Goal: Information Seeking & Learning: Find specific fact

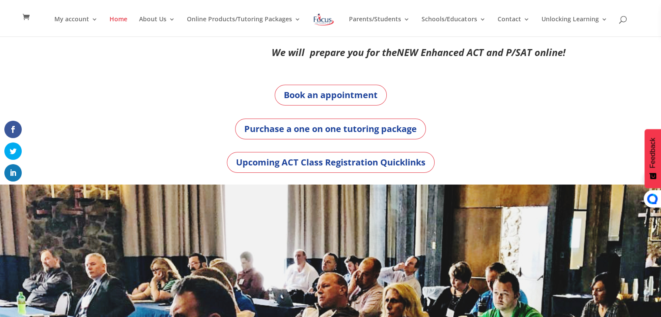
scroll to position [3, 0]
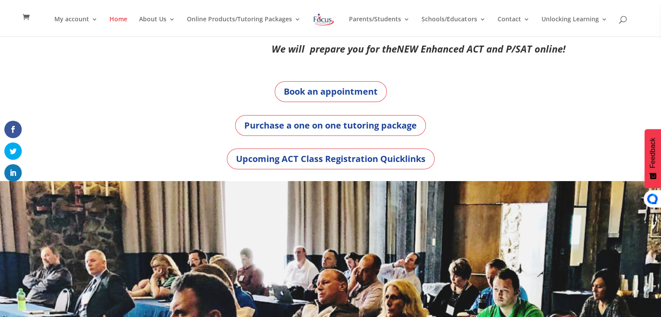
click at [622, 24] on div "My account My account Account details My Courses Home About Us About FOL The FO…" at bounding box center [330, 18] width 634 height 36
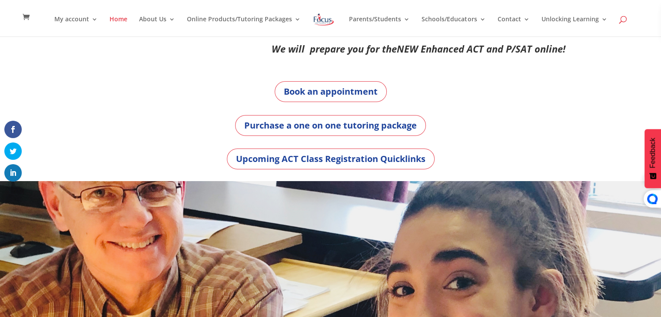
click at [623, 21] on span at bounding box center [623, 21] width 0 height 0
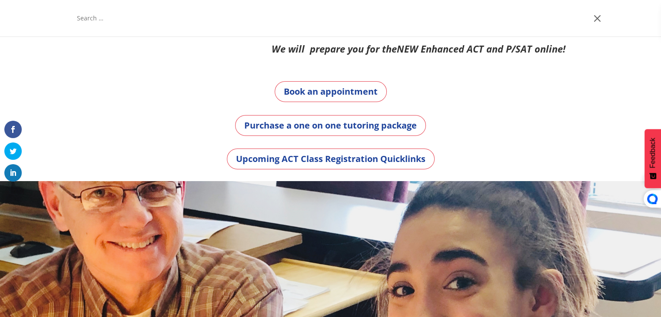
paste input "An enormous metallic dome sits in the middle of a laboratory floor as workers l…"
type input "An enormous metallic dome sits in the middle of a laboratory floor as workers l…"
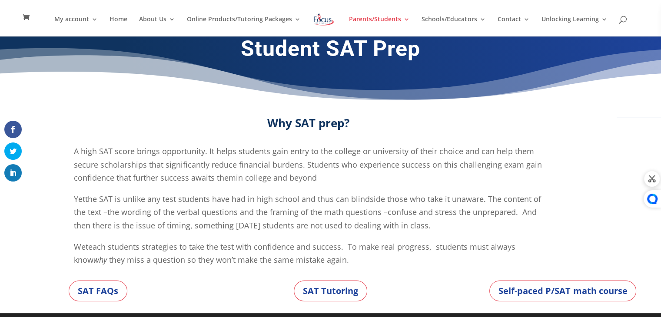
scroll to position [11, 0]
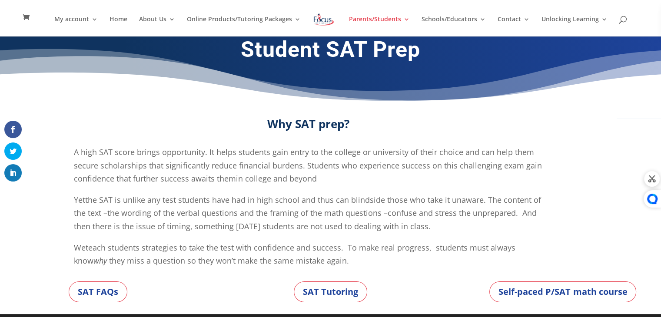
click at [613, 21] on div "My account My account Account details My Courses Home About Us About FOL The FO…" at bounding box center [330, 18] width 634 height 36
click at [623, 21] on span at bounding box center [623, 21] width 0 height 0
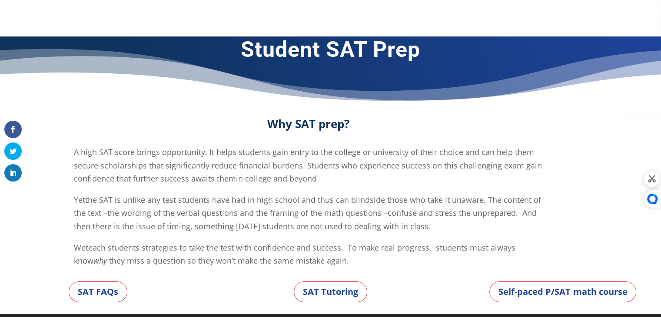
click at [620, 17] on div "My account My account Account details My Courses Home About Us About FOL The FO…" at bounding box center [330, 18] width 634 height 36
click at [210, 18] on input "search" at bounding box center [333, 18] width 514 height 36
type input "An enormous metallic dome sits in the middle of a laboratory floor as workers l…"
